Goal: Task Accomplishment & Management: Use online tool/utility

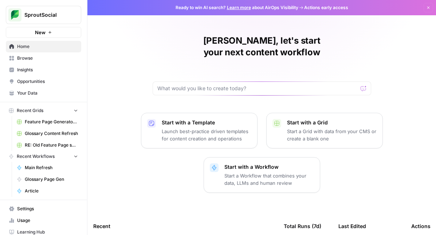
click at [49, 124] on span "Feature Page Generator Grid" at bounding box center [51, 122] width 53 height 7
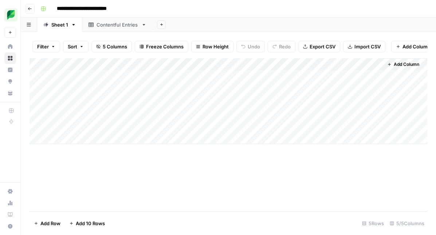
click at [311, 70] on div "Add Column" at bounding box center [228, 101] width 398 height 86
click at [311, 70] on div at bounding box center [285, 71] width 66 height 15
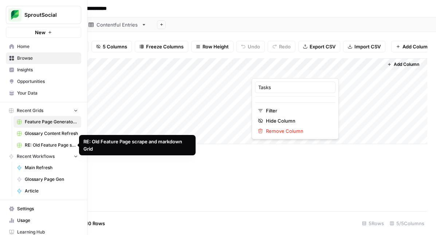
click at [39, 146] on span "RE: Old Feature Page scrape and markdown Grid" at bounding box center [51, 145] width 53 height 7
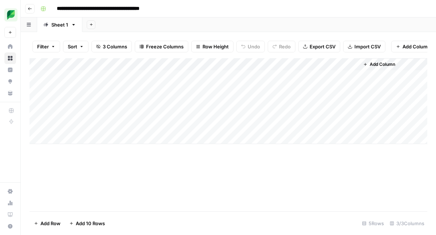
click at [372, 68] on span "Add Column" at bounding box center [382, 64] width 25 height 7
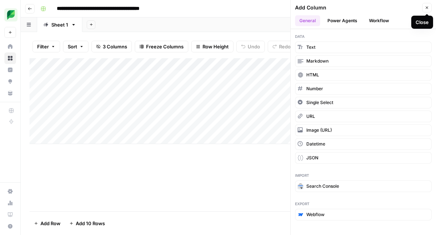
click at [424, 7] on button "Close" at bounding box center [426, 7] width 9 height 9
